Goal: Contribute content: Contribute content

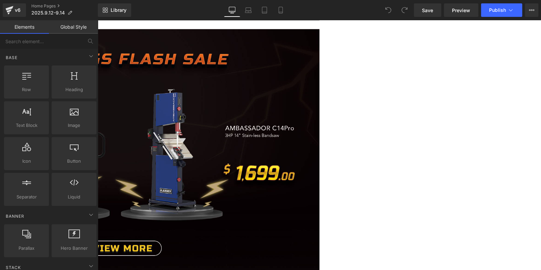
scroll to position [573, 0]
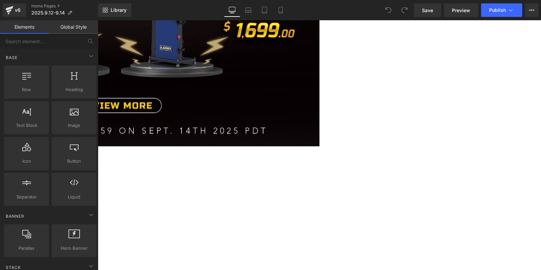
click at [319, 89] on img at bounding box center [97, 16] width 443 height 260
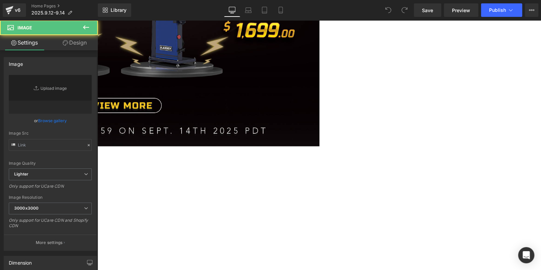
type input "[URL][DOMAIN_NAME]"
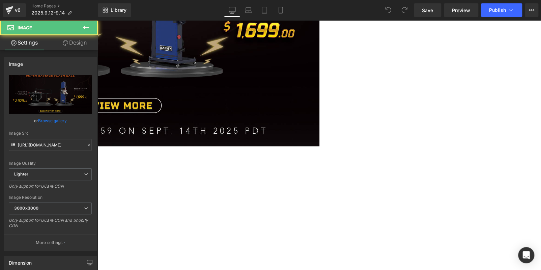
scroll to position [472, 0]
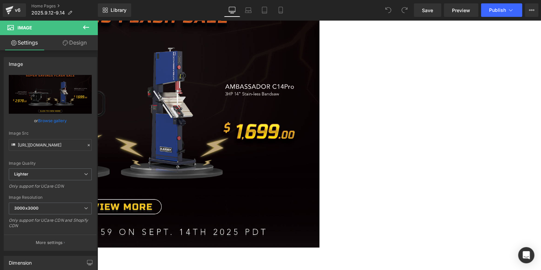
click at [97, 20] on icon at bounding box center [97, 20] width 0 height 0
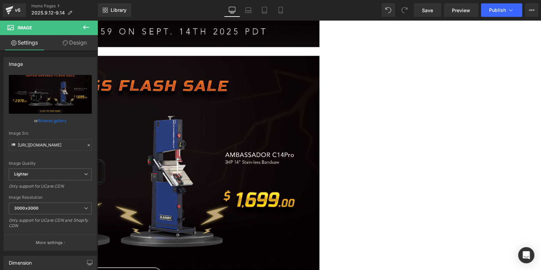
scroll to position [676, 0]
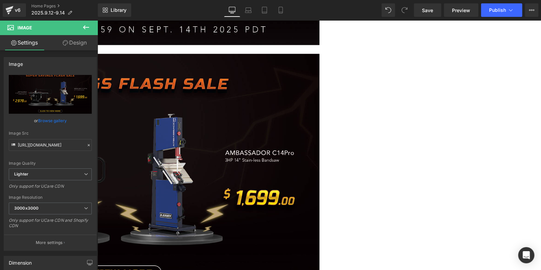
click at [293, 154] on img at bounding box center [97, 184] width 443 height 260
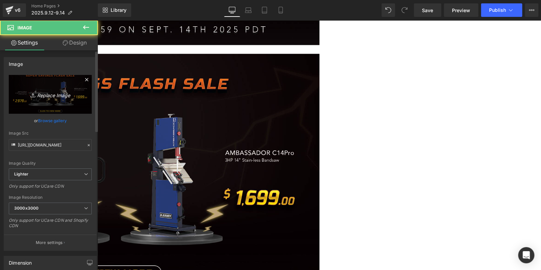
click at [51, 97] on icon "Replace Image" at bounding box center [50, 94] width 54 height 8
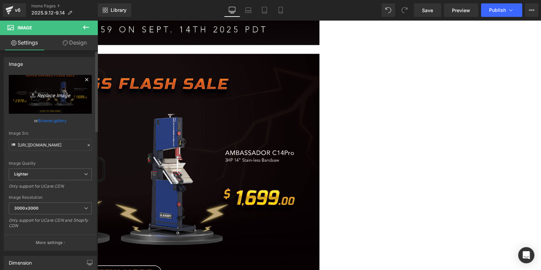
type input "C:\fakepath\91B7BBBC5499952F8852691F32B1E69C.jpeg"
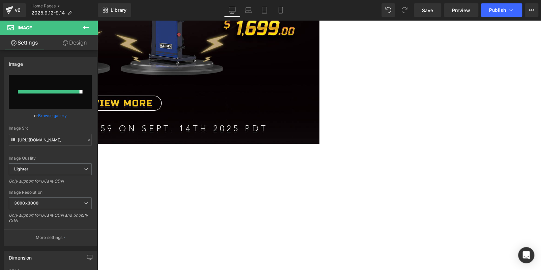
scroll to position [844, 0]
type input "[URL][DOMAIN_NAME]"
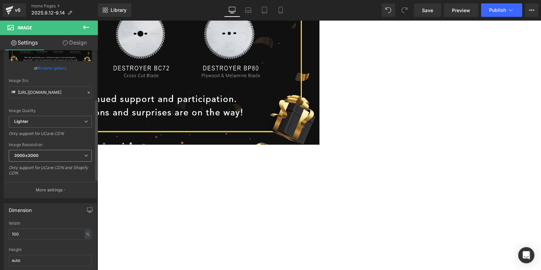
scroll to position [202, 0]
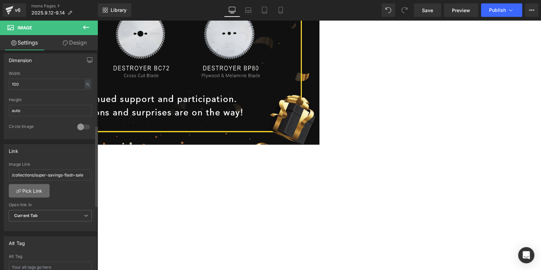
click at [23, 186] on link "Pick Link" at bounding box center [29, 190] width 41 height 13
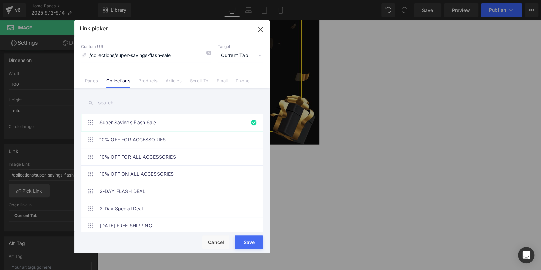
click at [208, 51] on icon at bounding box center [207, 52] width 5 height 5
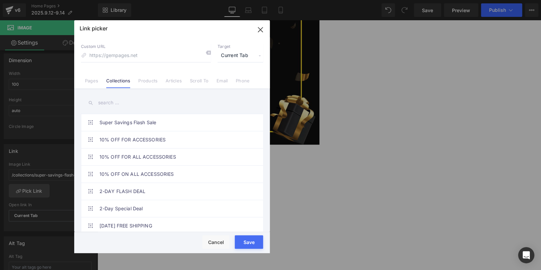
click at [246, 239] on button "Save" at bounding box center [249, 241] width 28 height 13
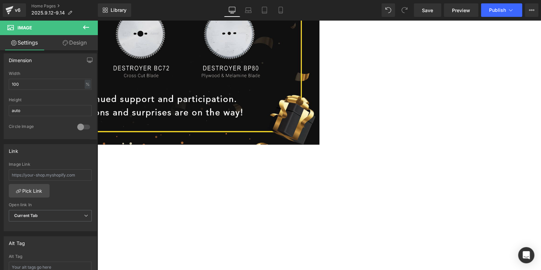
click at [231, 104] on img at bounding box center [97, 15] width 443 height 260
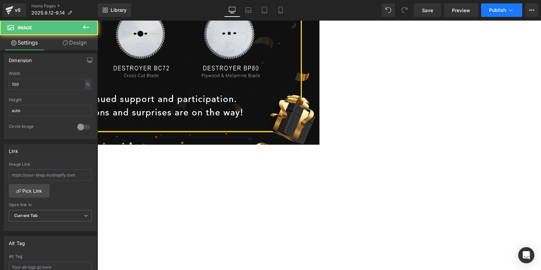
click at [496, 11] on span "Publish" at bounding box center [497, 9] width 17 height 5
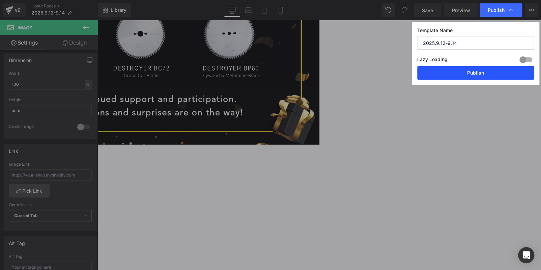
click at [470, 75] on button "Publish" at bounding box center [475, 72] width 117 height 13
